Goal: Task Accomplishment & Management: Use online tool/utility

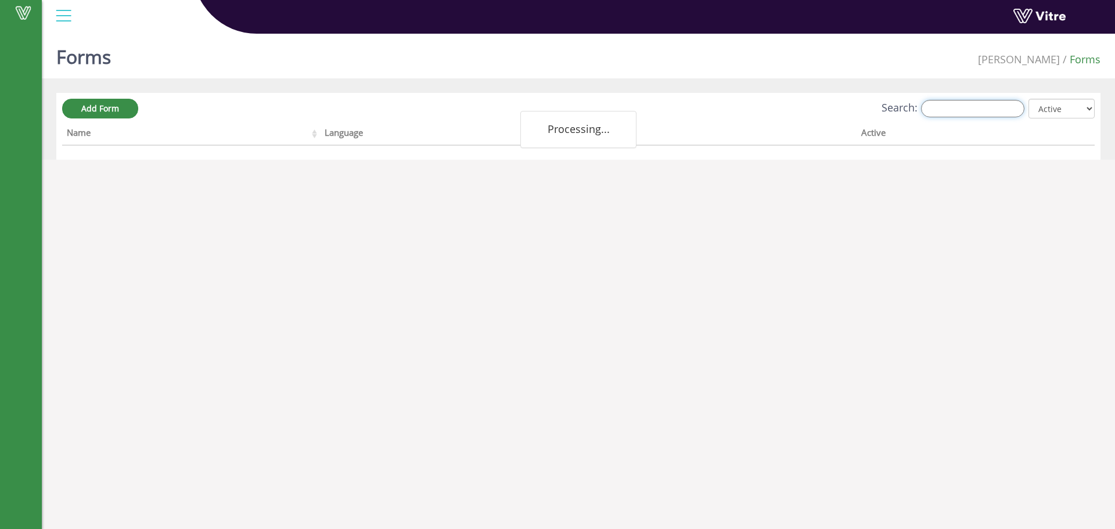
click at [945, 107] on input "Search:" at bounding box center [972, 108] width 103 height 17
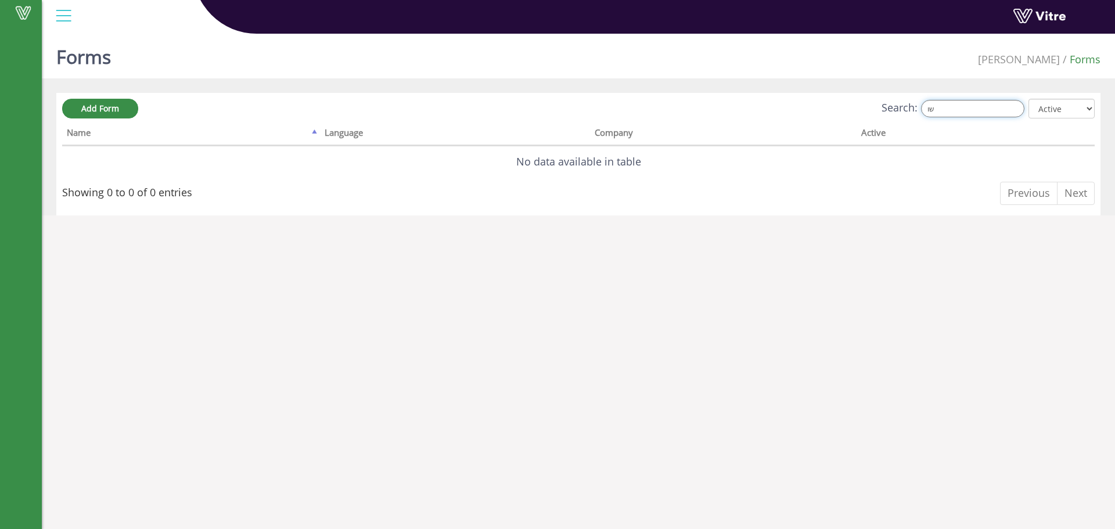
type input "ש"
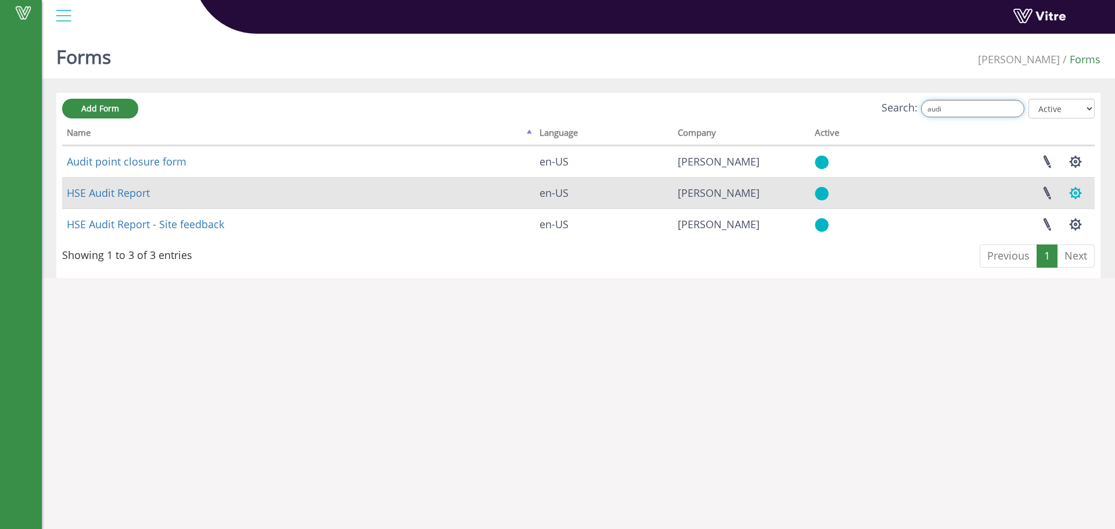
type input "audi"
click at [1076, 196] on button "button" at bounding box center [1075, 193] width 29 height 31
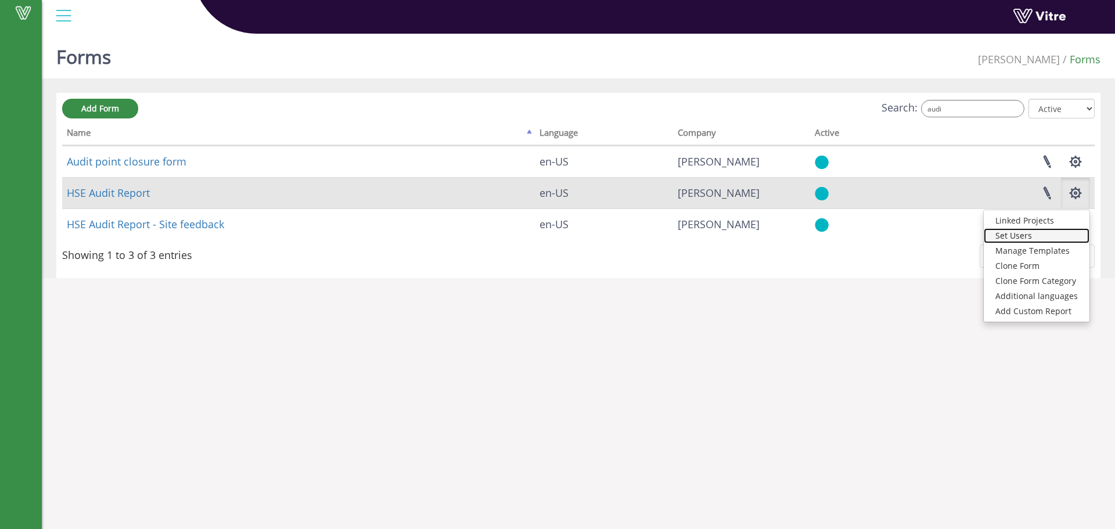
click at [1024, 233] on link "Set Users" at bounding box center [1037, 235] width 106 height 15
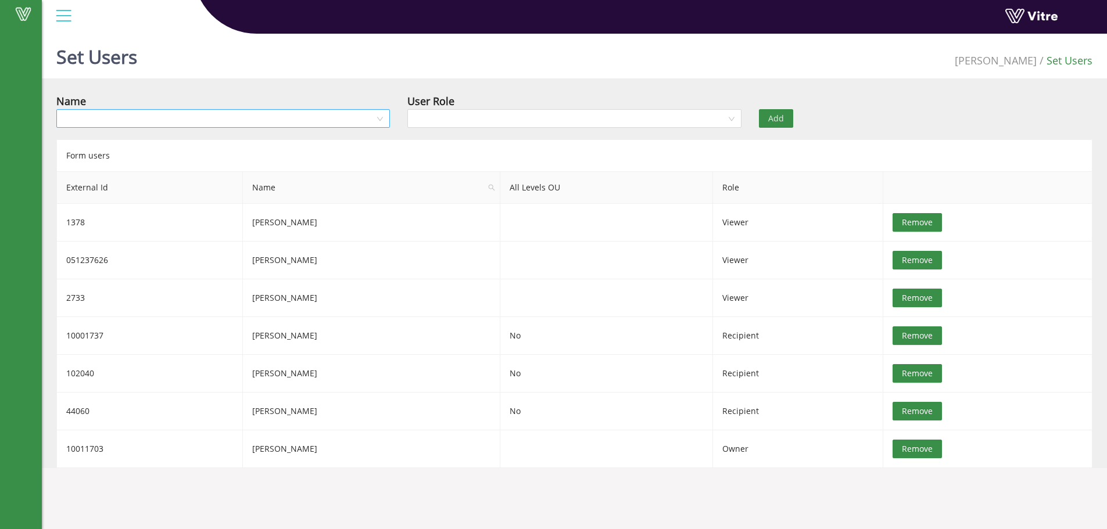
click at [267, 121] on input "search" at bounding box center [218, 118] width 311 height 17
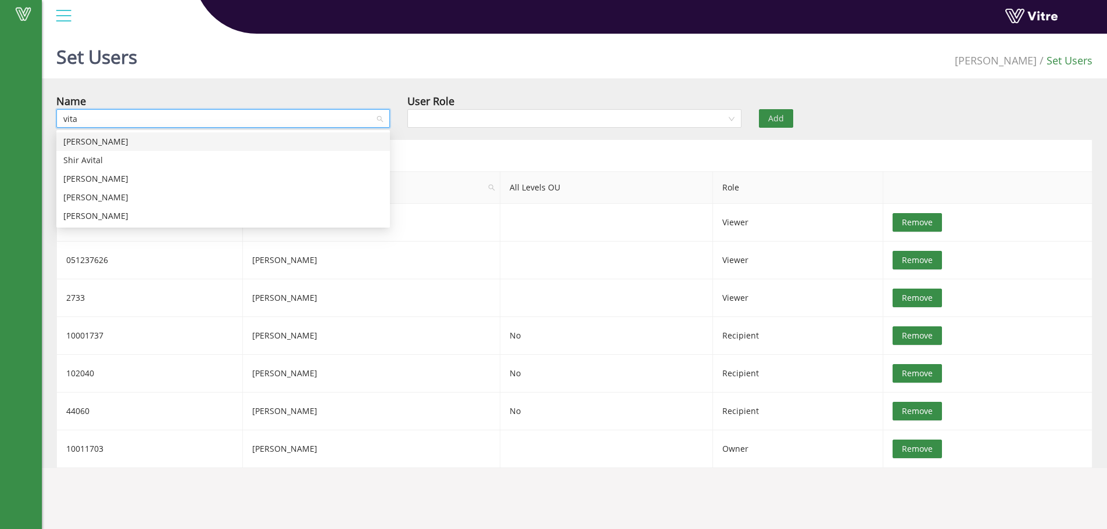
type input "vital"
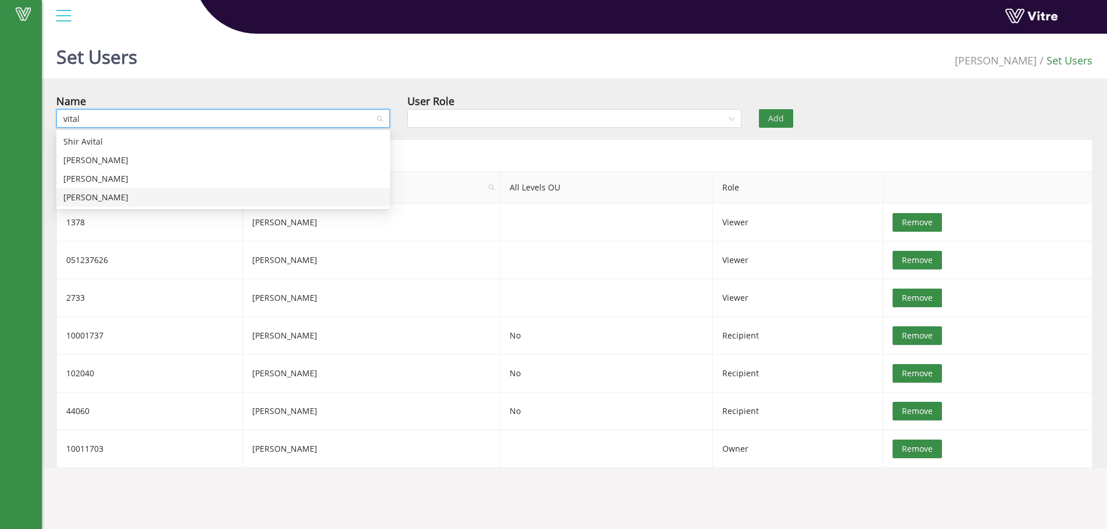
click at [107, 197] on div "Vitaly Shrager" at bounding box center [222, 197] width 319 height 13
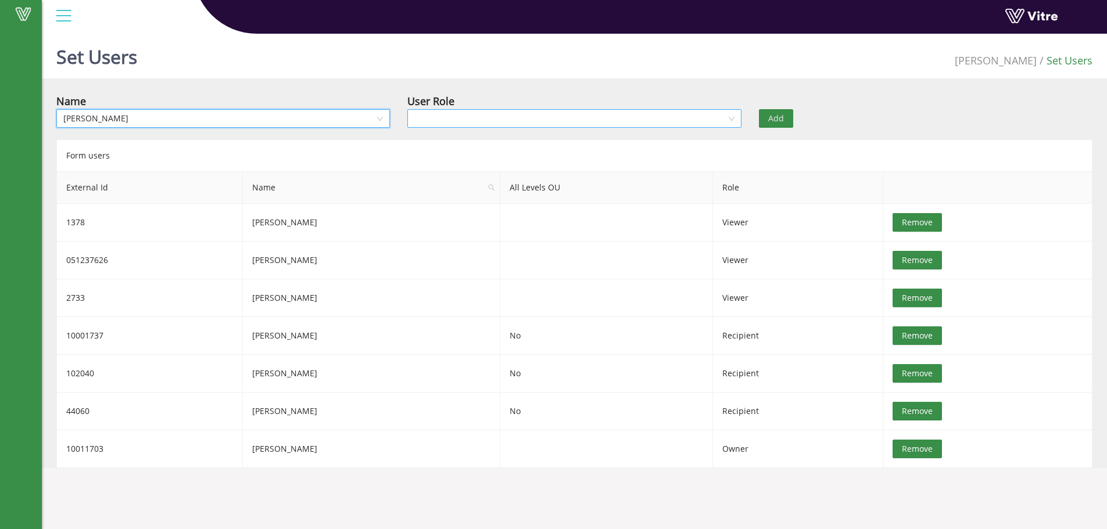
click at [473, 118] on input "search" at bounding box center [569, 118] width 311 height 17
click at [429, 161] on div "Recipient" at bounding box center [573, 160] width 319 height 13
click at [775, 116] on span "Add" at bounding box center [776, 118] width 16 height 13
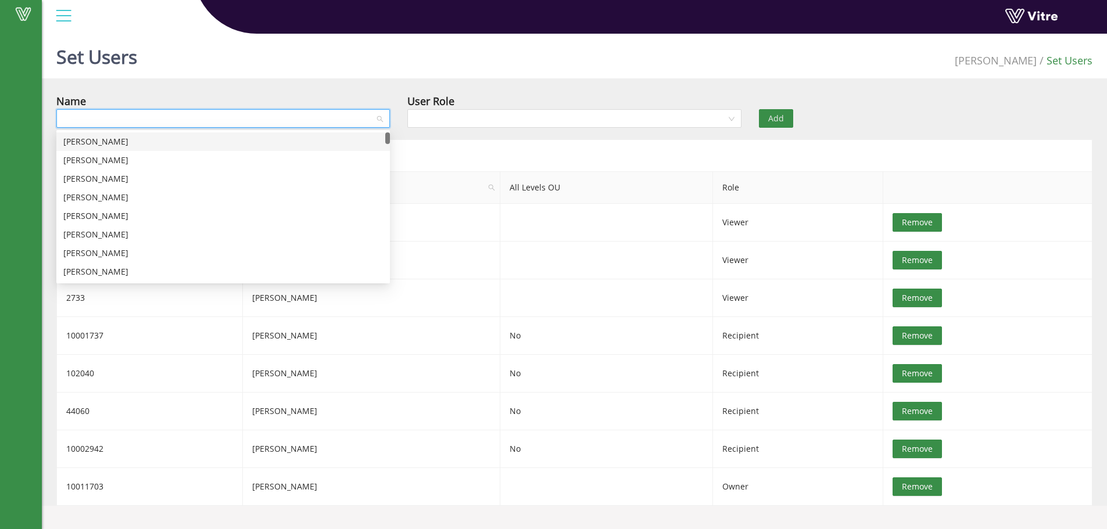
click at [300, 117] on input "search" at bounding box center [218, 118] width 311 height 17
type input "gal"
drag, startPoint x: 105, startPoint y: 162, endPoint x: 114, endPoint y: 159, distance: 9.2
click at [109, 160] on div "Gal Galay" at bounding box center [222, 160] width 319 height 13
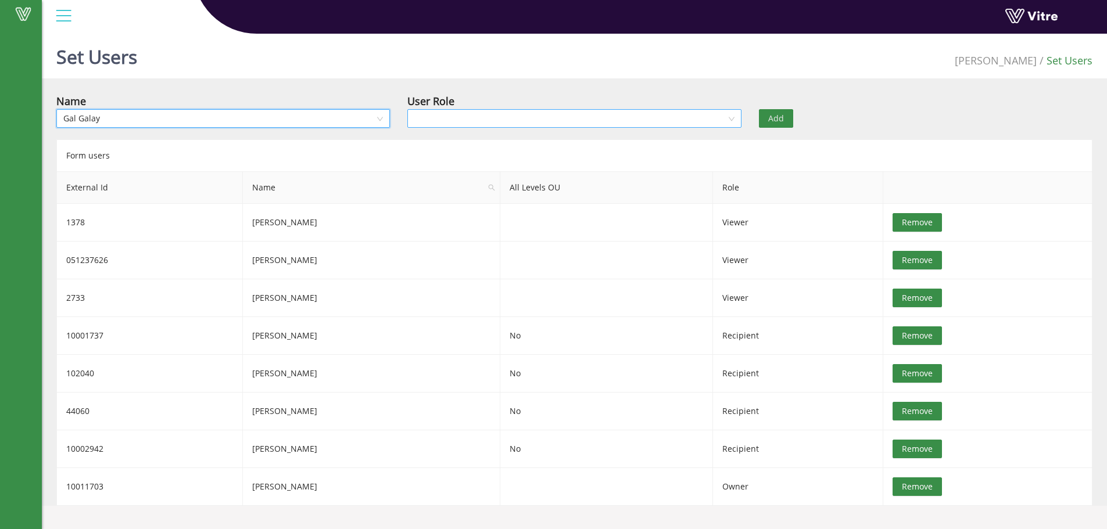
click at [486, 118] on input "search" at bounding box center [569, 118] width 311 height 17
click at [440, 161] on div "Recipient" at bounding box center [573, 160] width 319 height 13
click at [772, 118] on span "Add" at bounding box center [776, 118] width 16 height 13
